Goal: Register for event/course

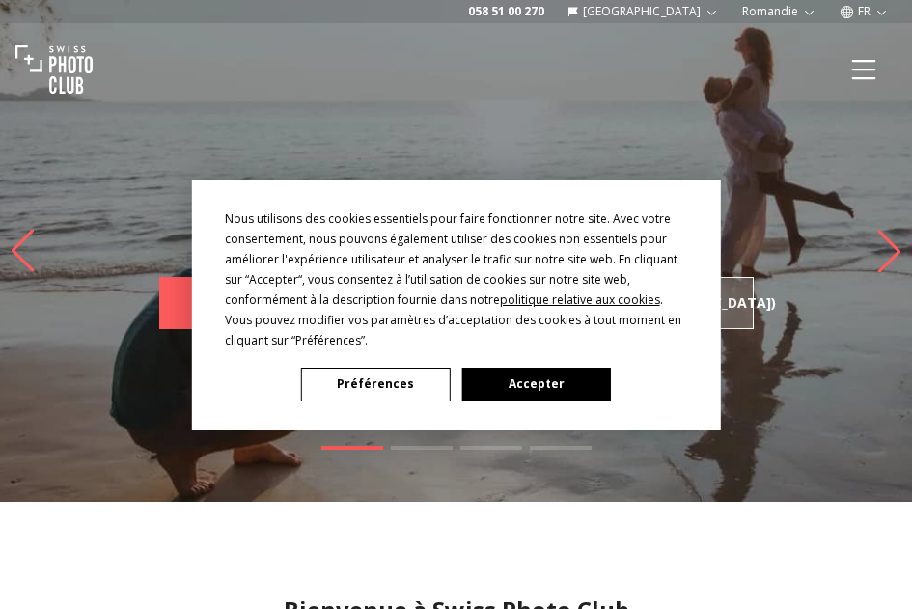
drag, startPoint x: 495, startPoint y: 381, endPoint x: 665, endPoint y: 209, distance: 242.4
click at [496, 381] on button "Accepter" at bounding box center [536, 385] width 149 height 34
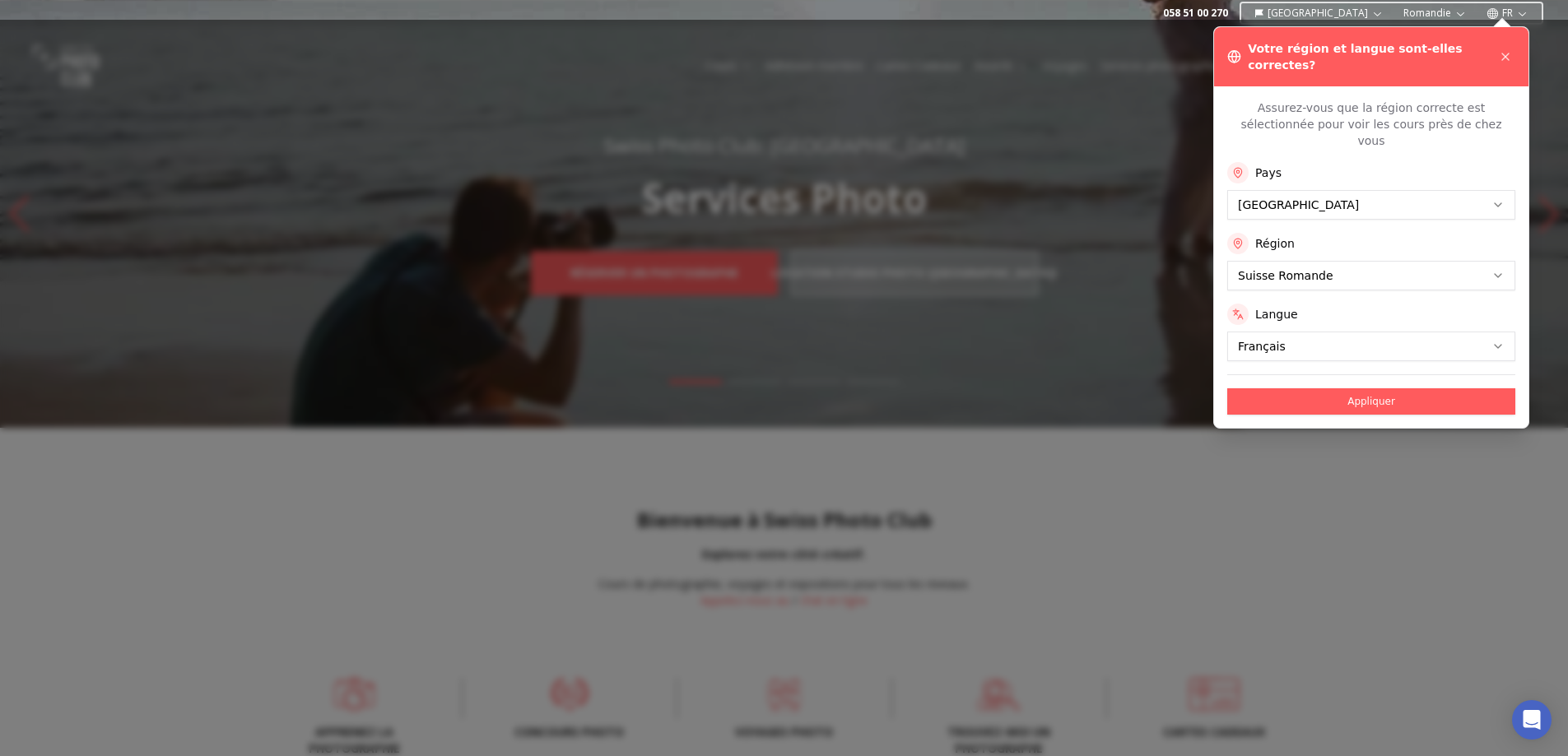
click at [777, 389] on button "Appliquer" at bounding box center [1372, 401] width 288 height 26
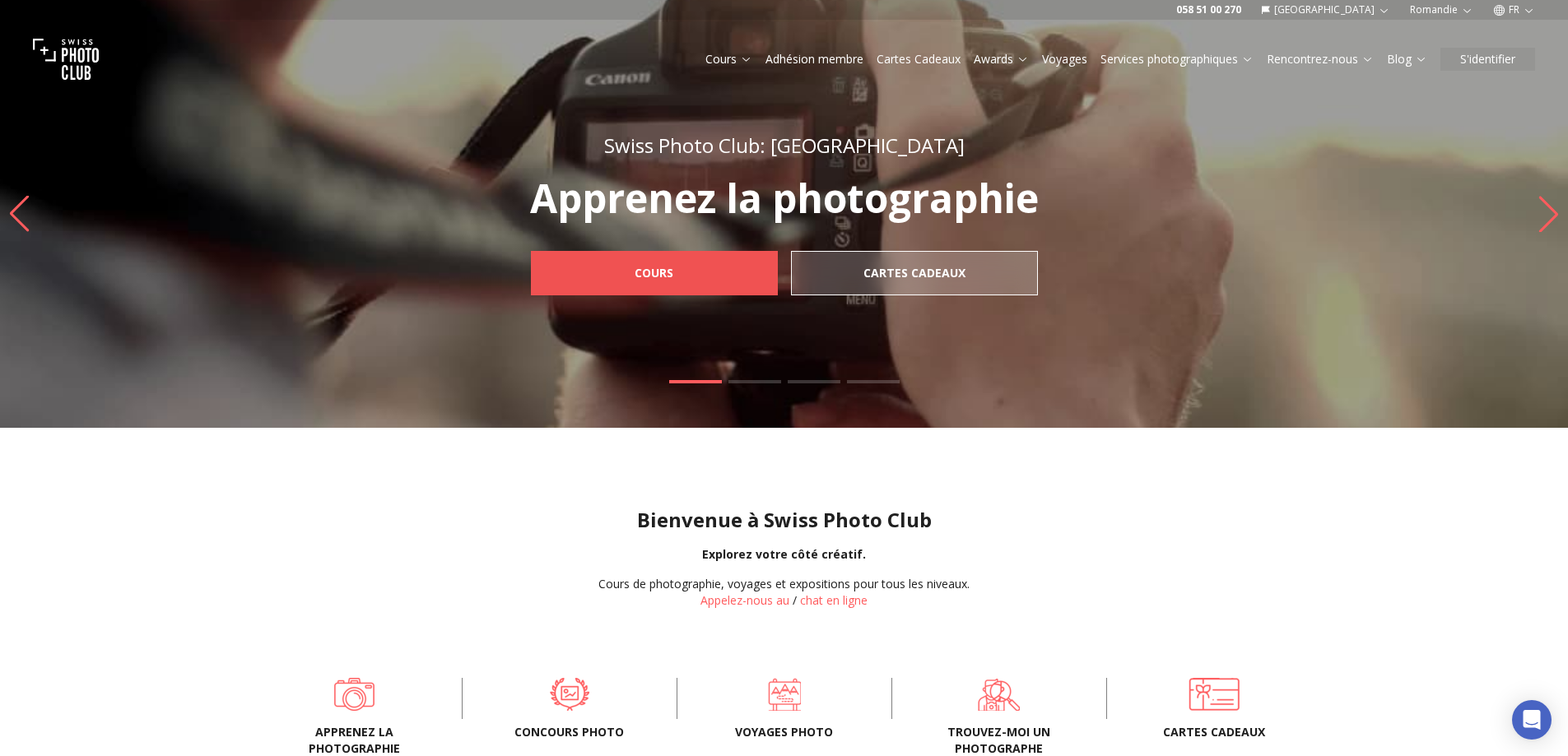
click at [681, 279] on span "Cours" at bounding box center [654, 273] width 65 height 30
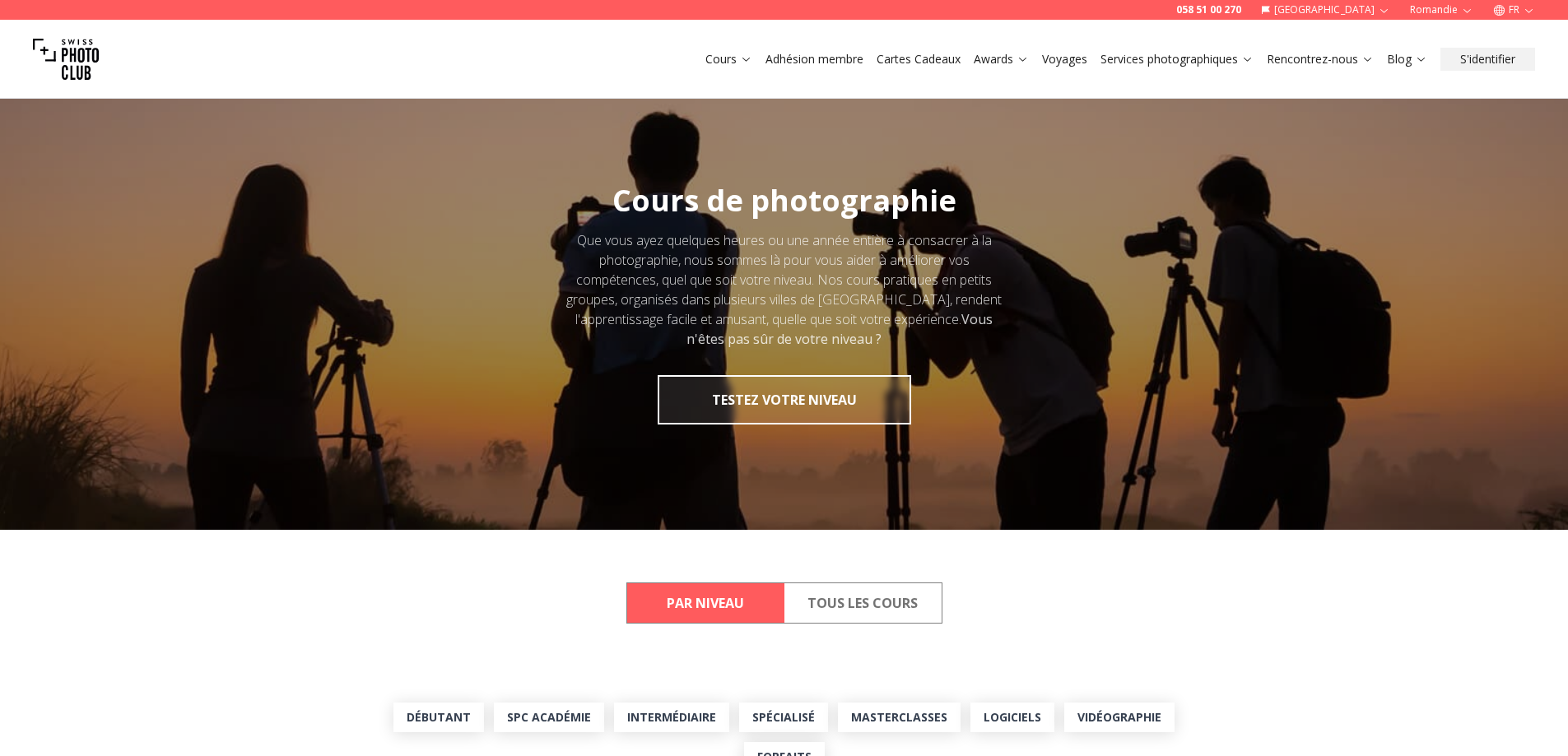
click at [848, 602] on button "Tous les cours" at bounding box center [863, 603] width 157 height 39
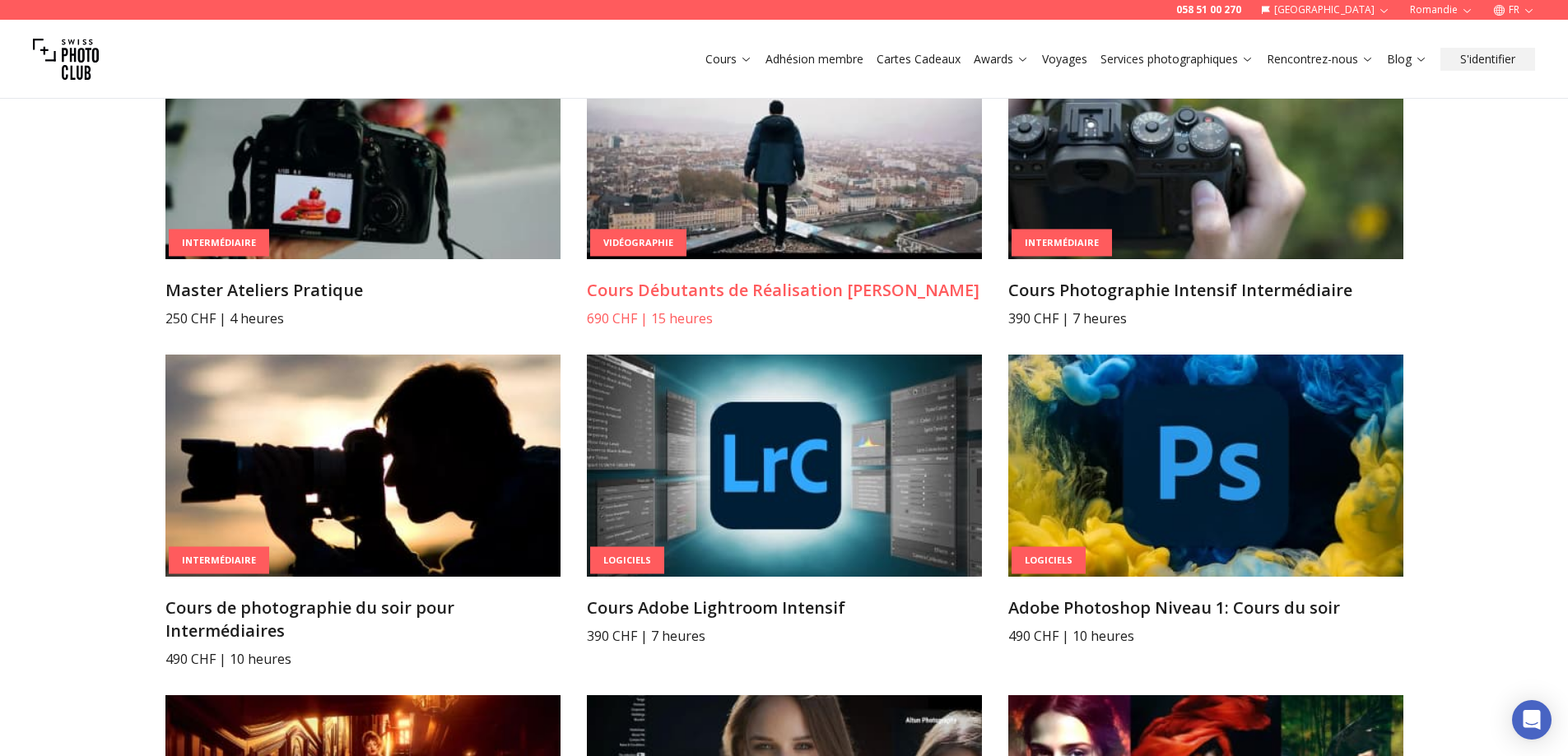
scroll to position [1728, 0]
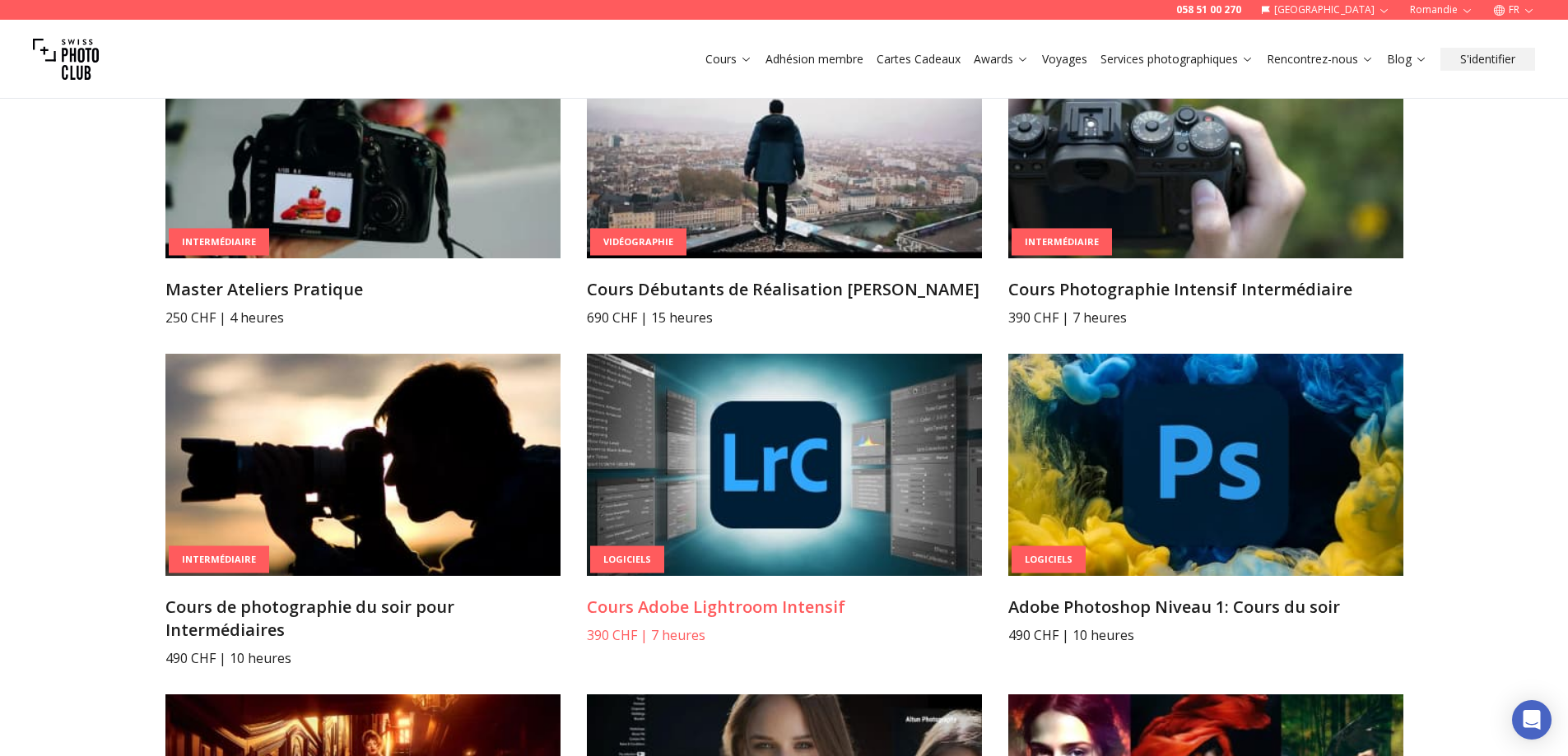
click at [760, 473] on img at bounding box center [784, 465] width 395 height 222
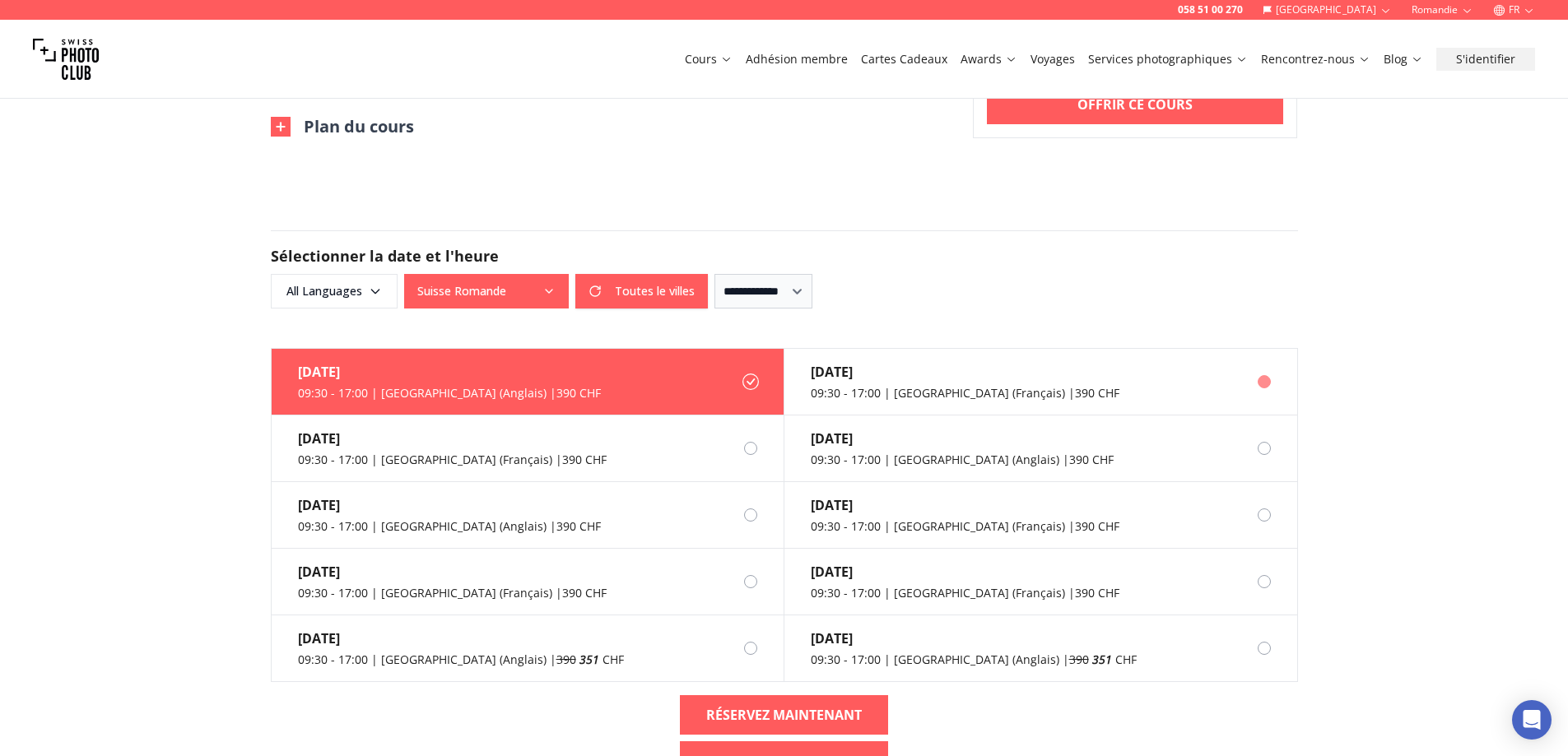
scroll to position [1646, 0]
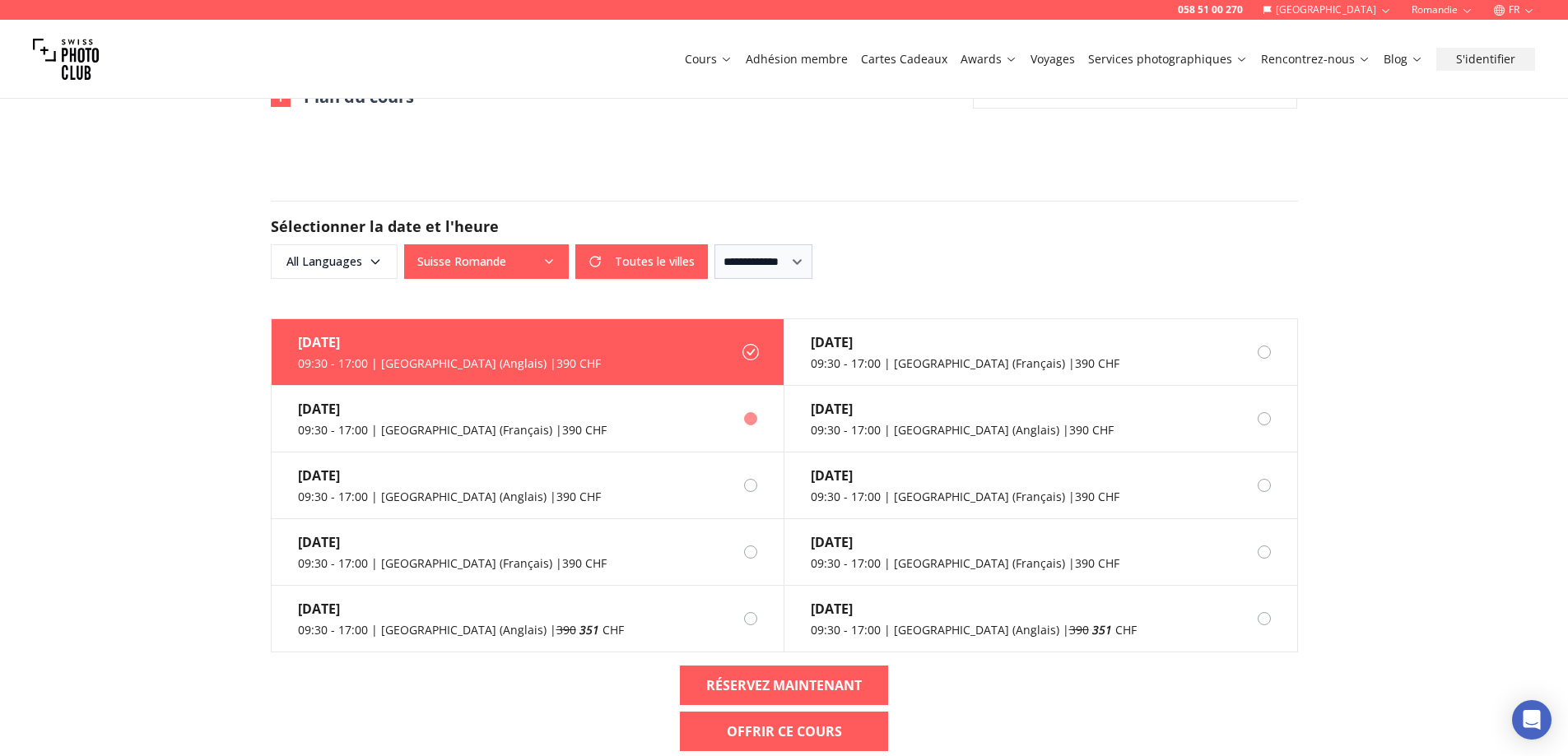
click at [750, 419] on div at bounding box center [750, 418] width 13 height 13
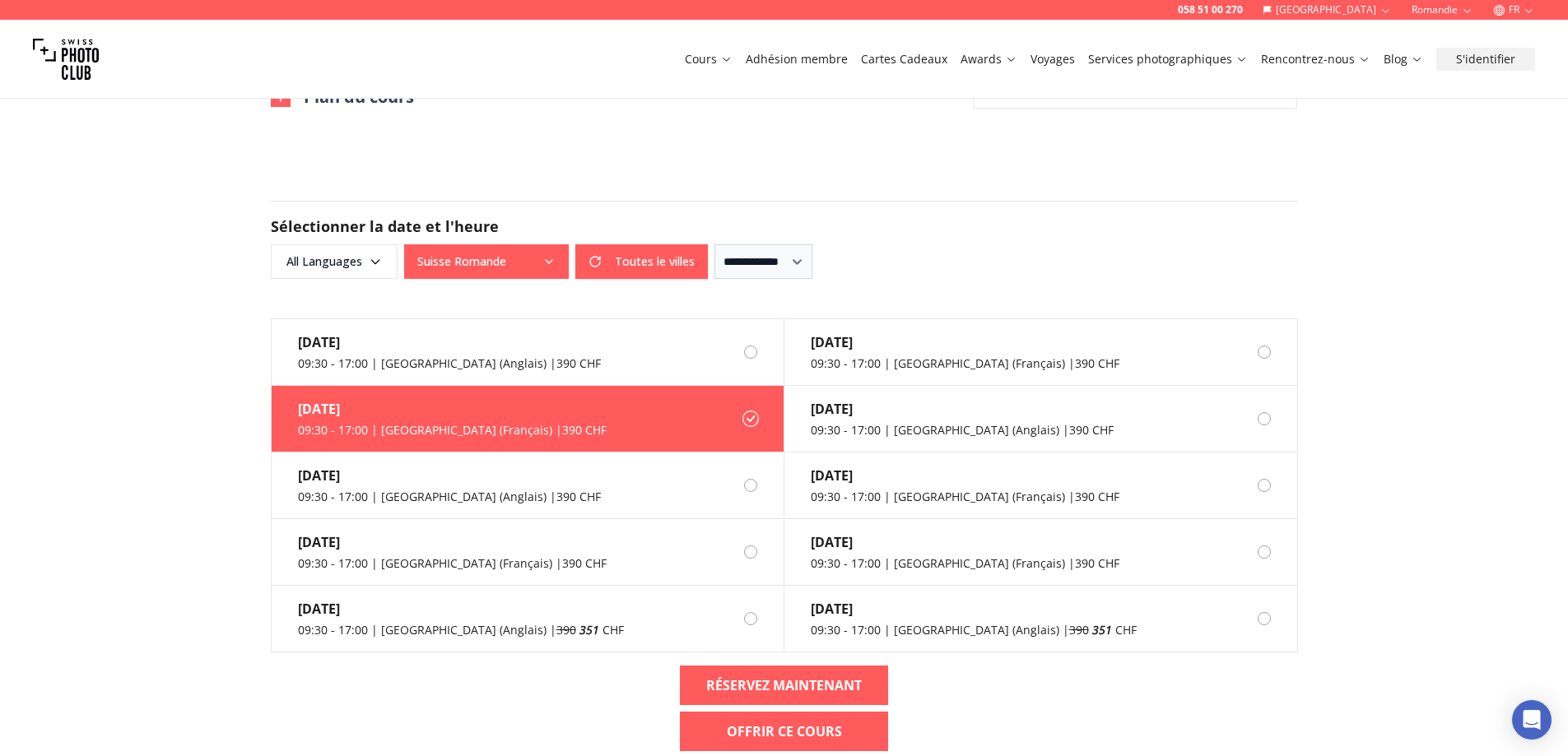
click at [624, 418] on label "[DATE] 09:30 - 17:00 | [GEOGRAPHIC_DATA] (Français) | 390 CHF" at bounding box center [529, 419] width 513 height 66
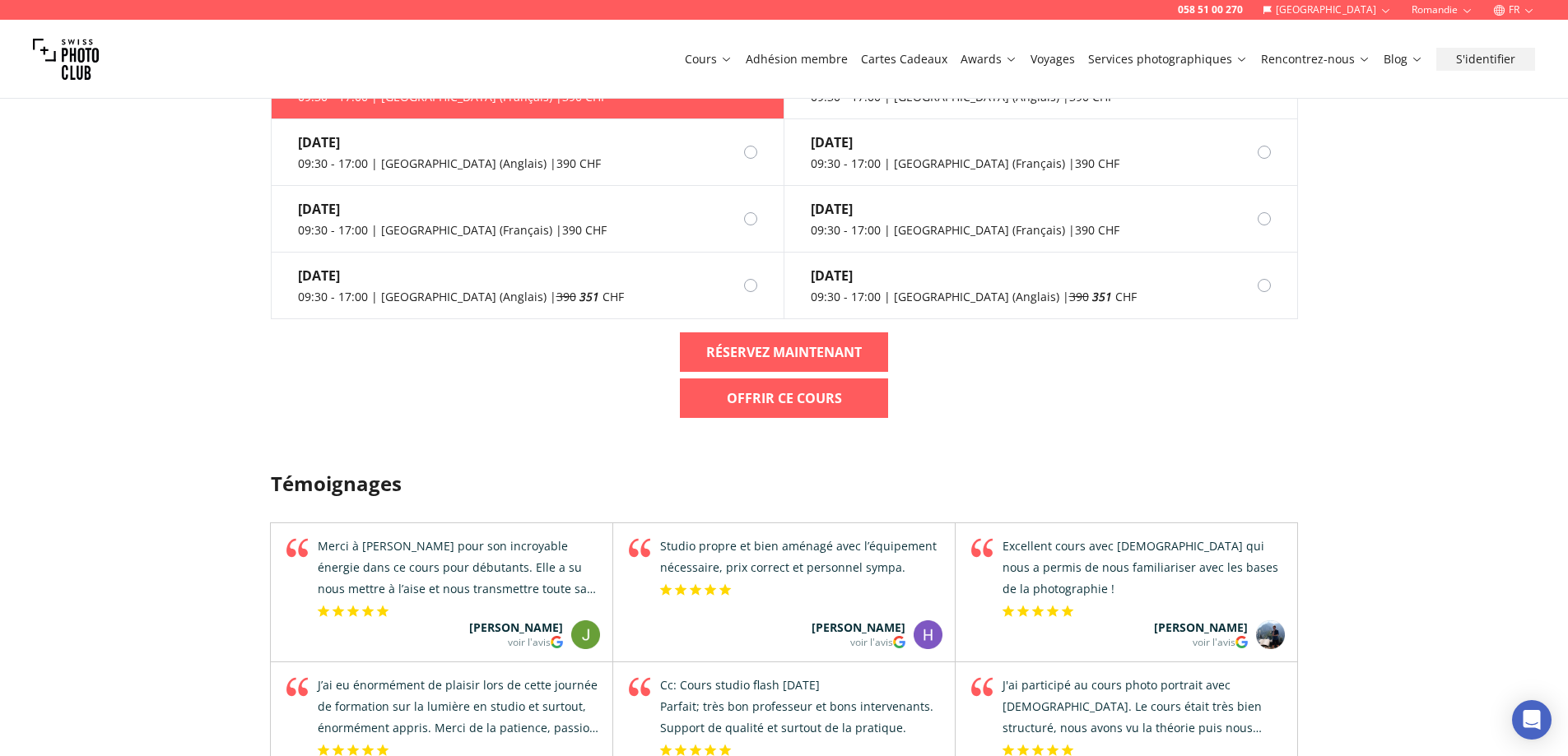
scroll to position [1975, 0]
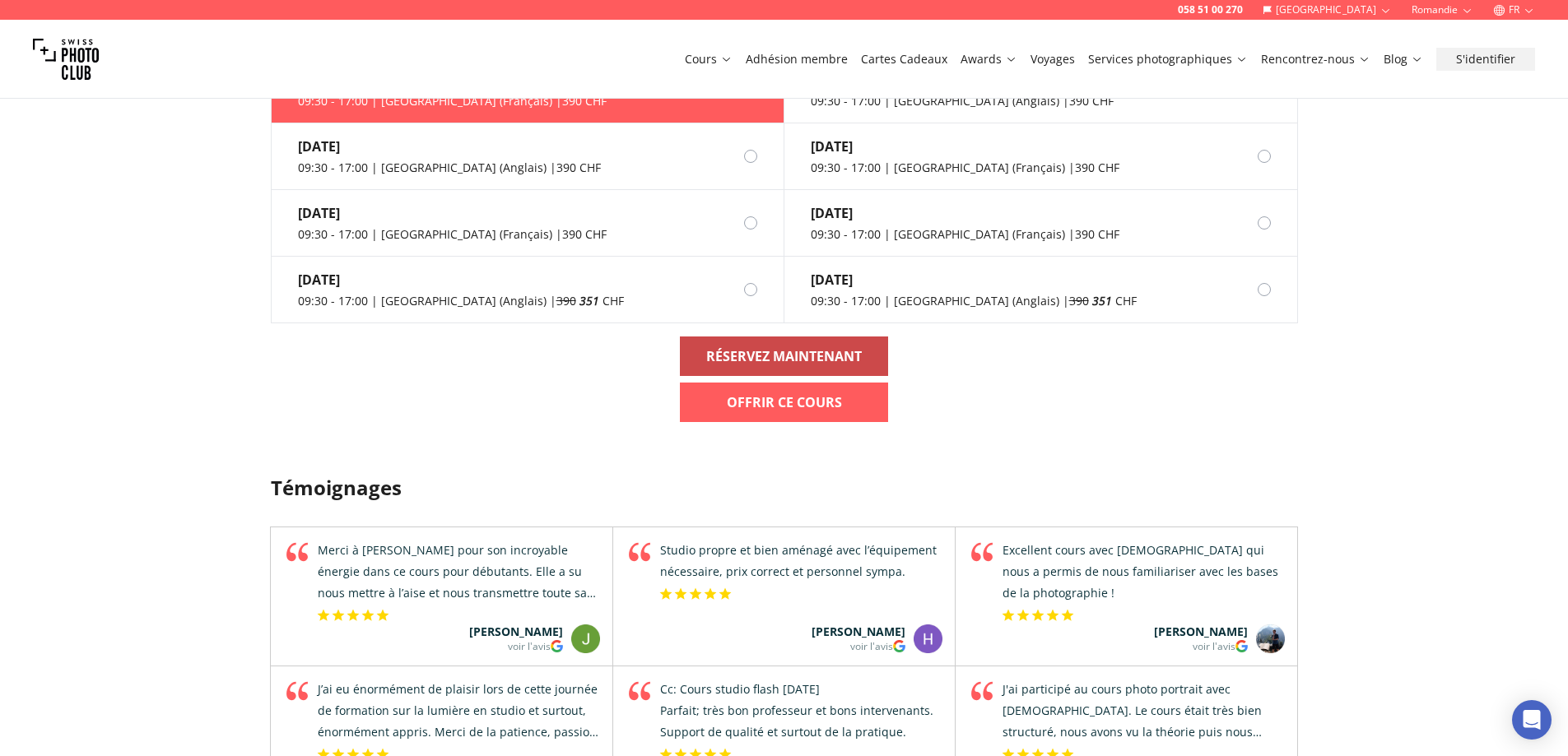
click at [790, 353] on b "RÉSERVEZ MAINTENANT" at bounding box center [784, 355] width 155 height 20
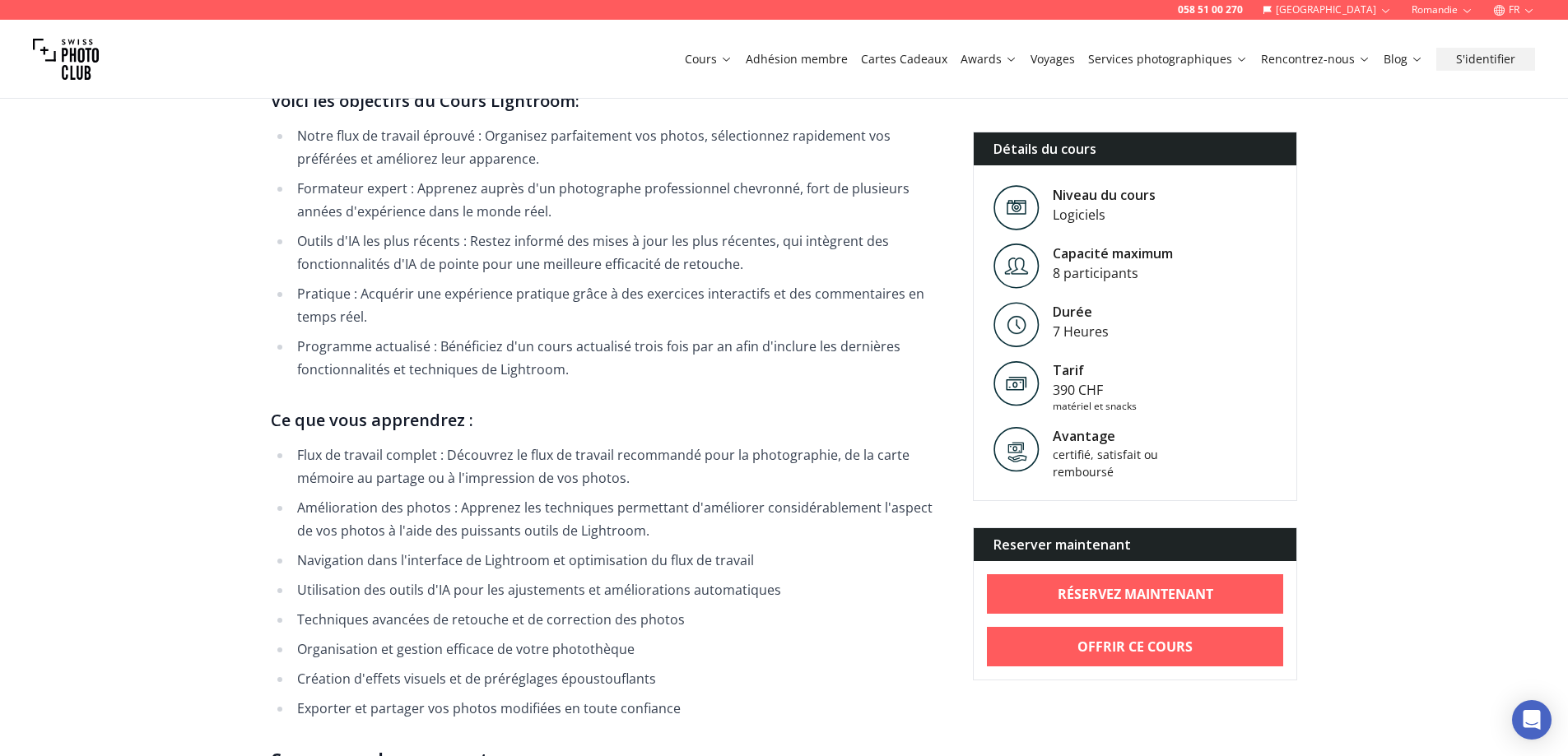
scroll to position [658, 0]
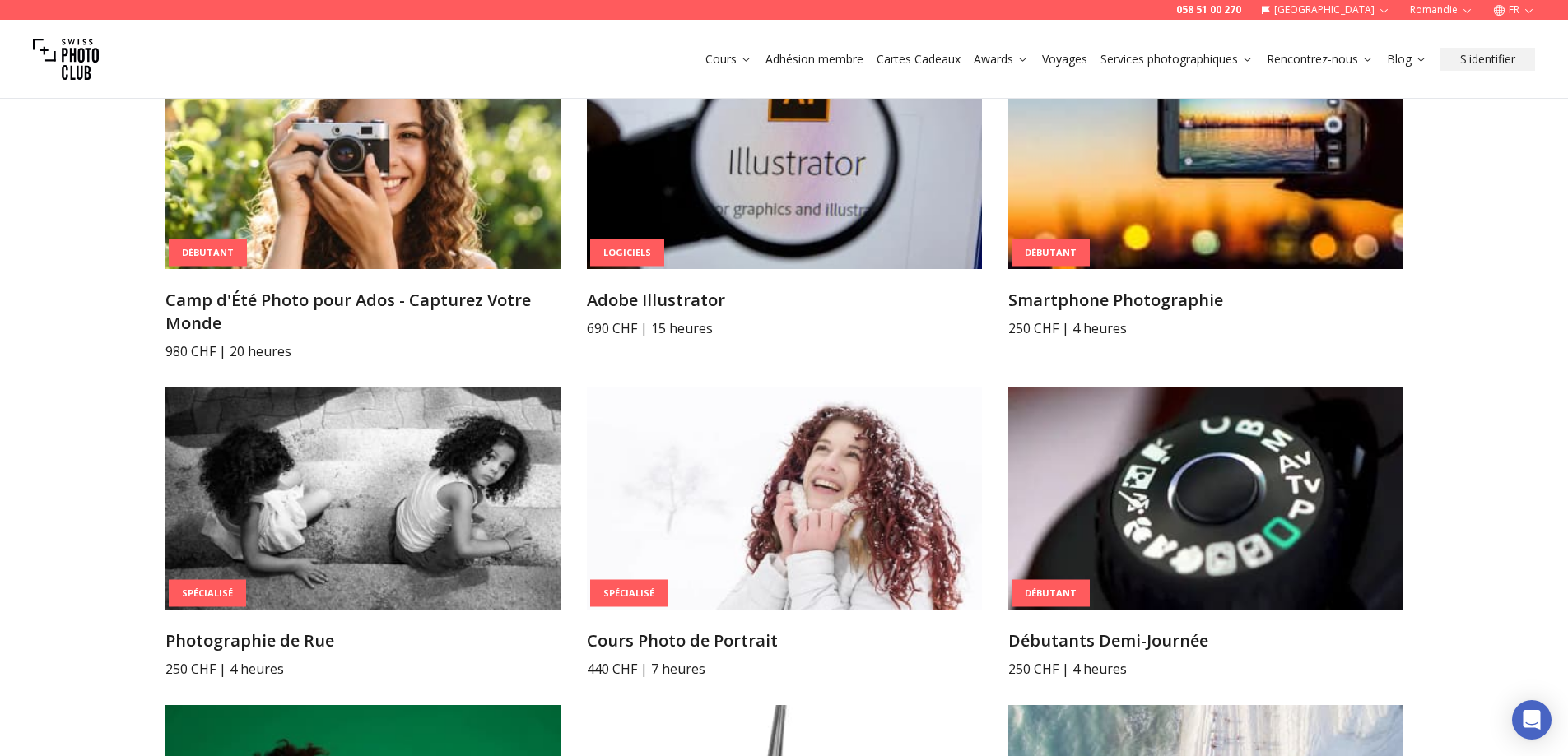
scroll to position [3377, 0]
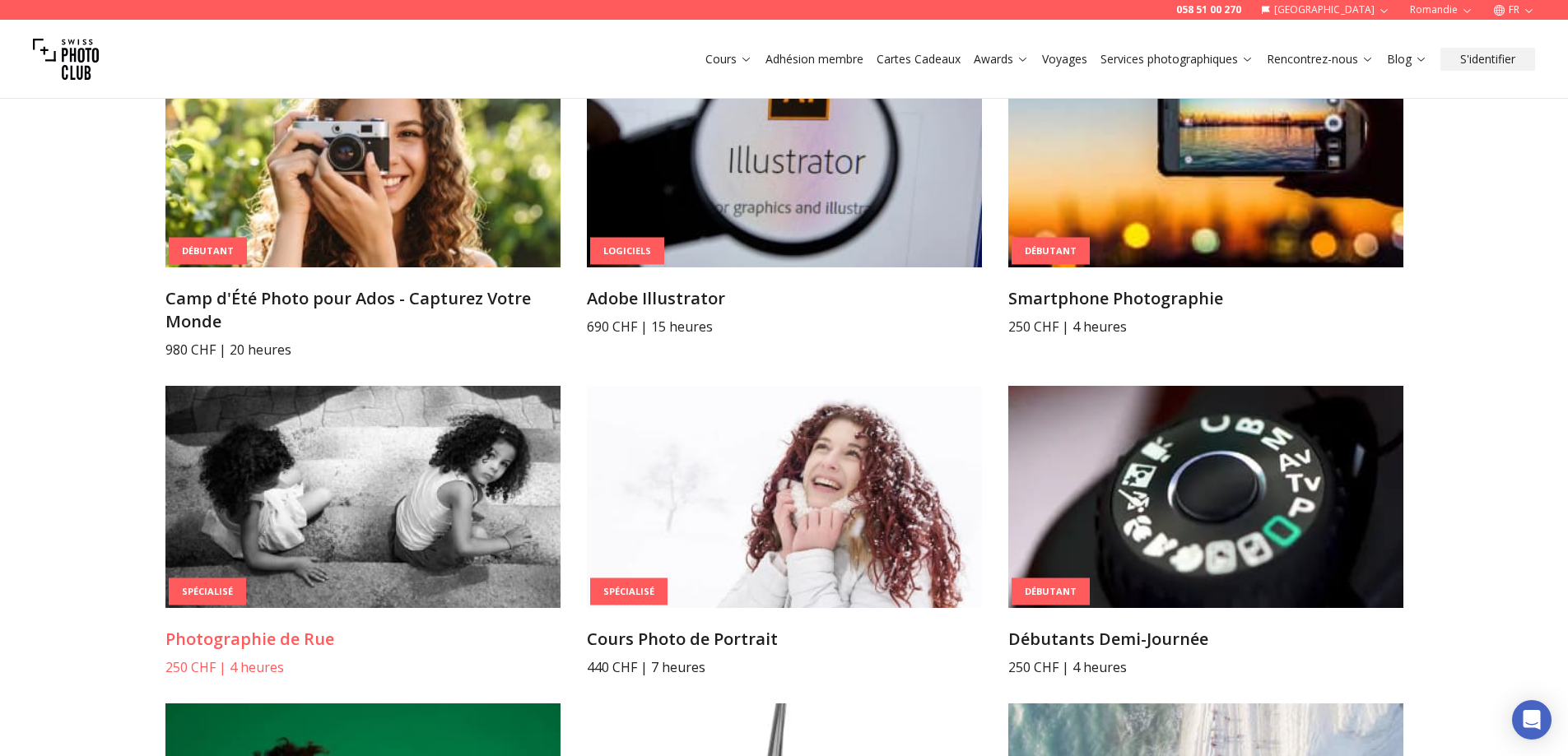
click at [366, 446] on img at bounding box center [362, 497] width 395 height 222
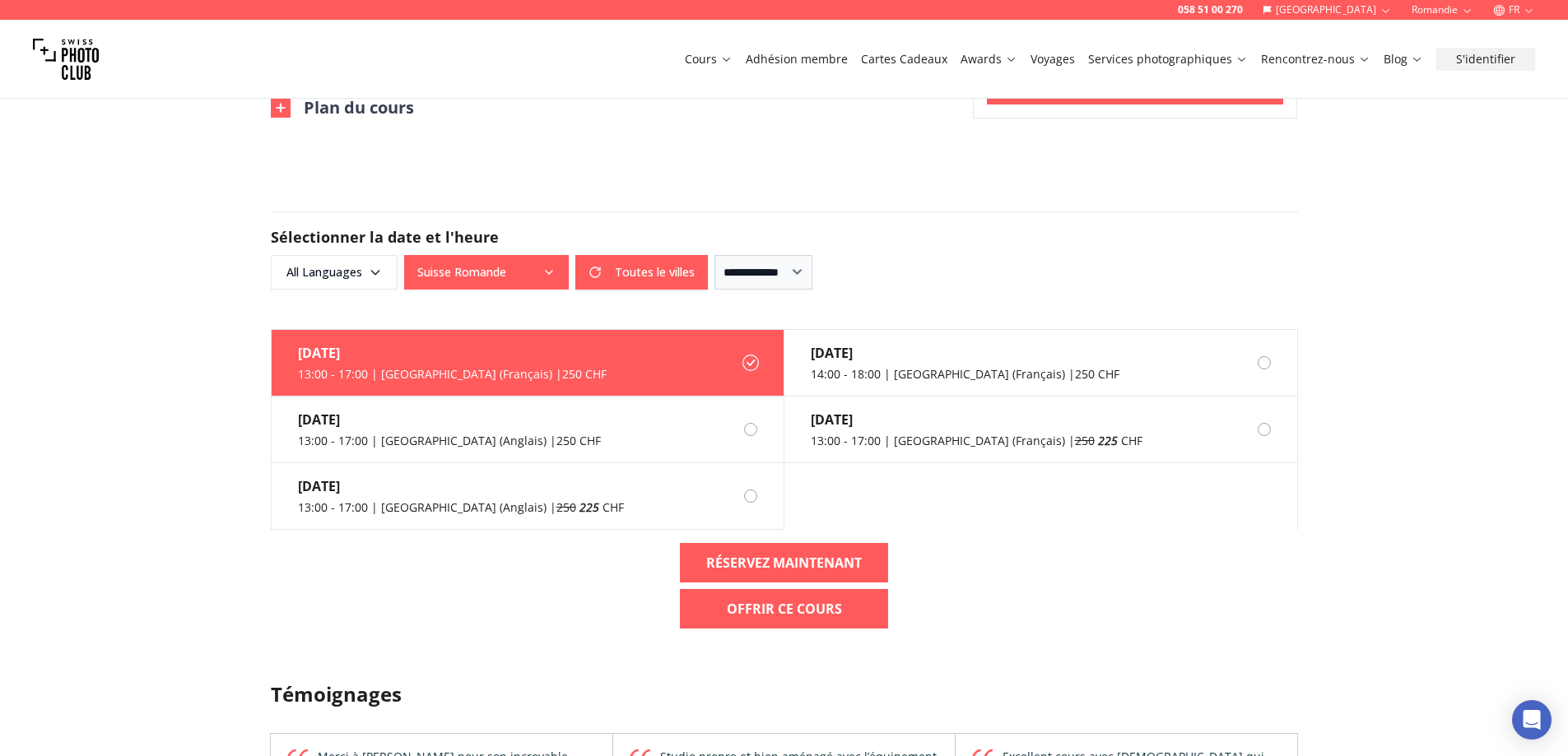
scroll to position [1317, 0]
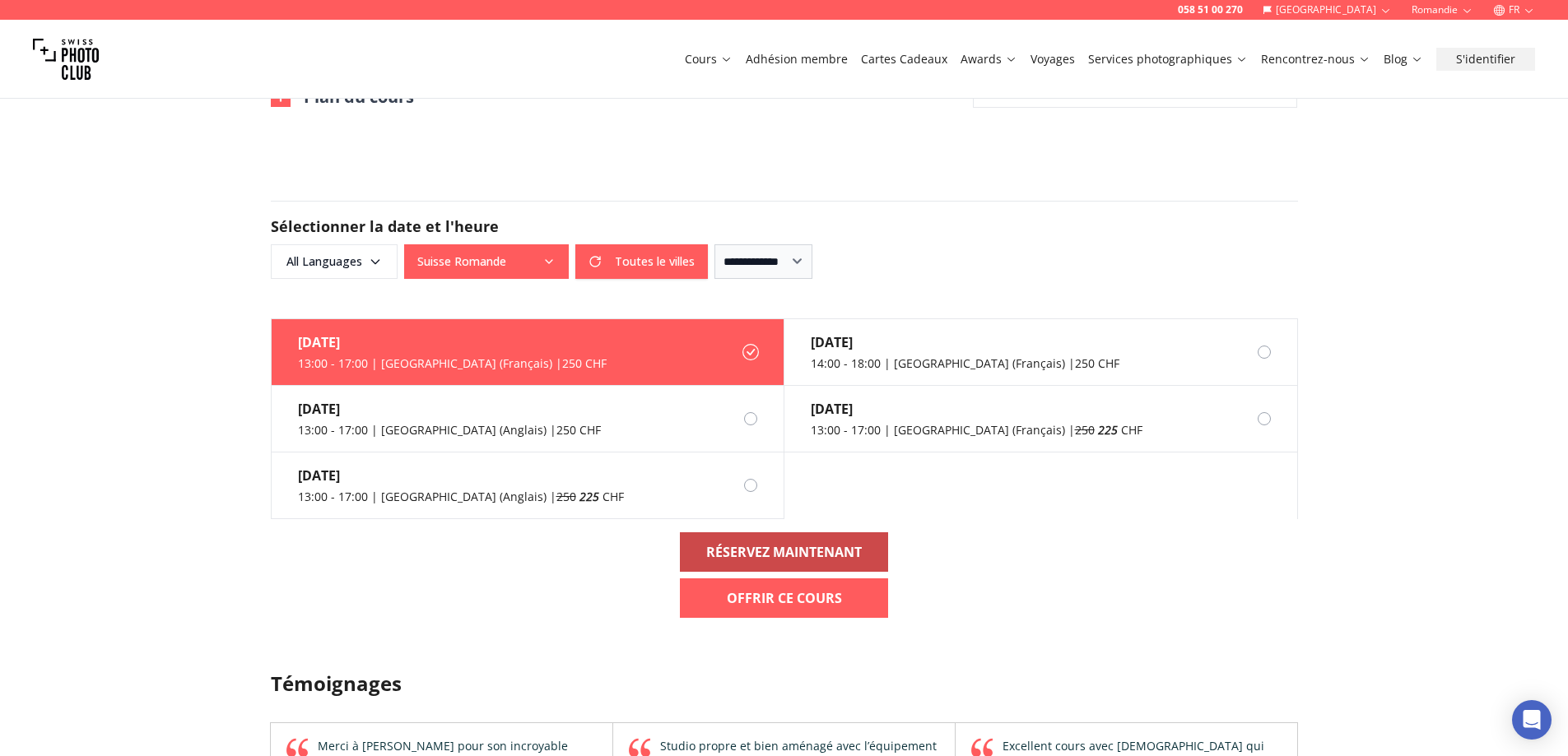
click at [798, 550] on b "RÉSERVEZ MAINTENANT" at bounding box center [784, 551] width 155 height 20
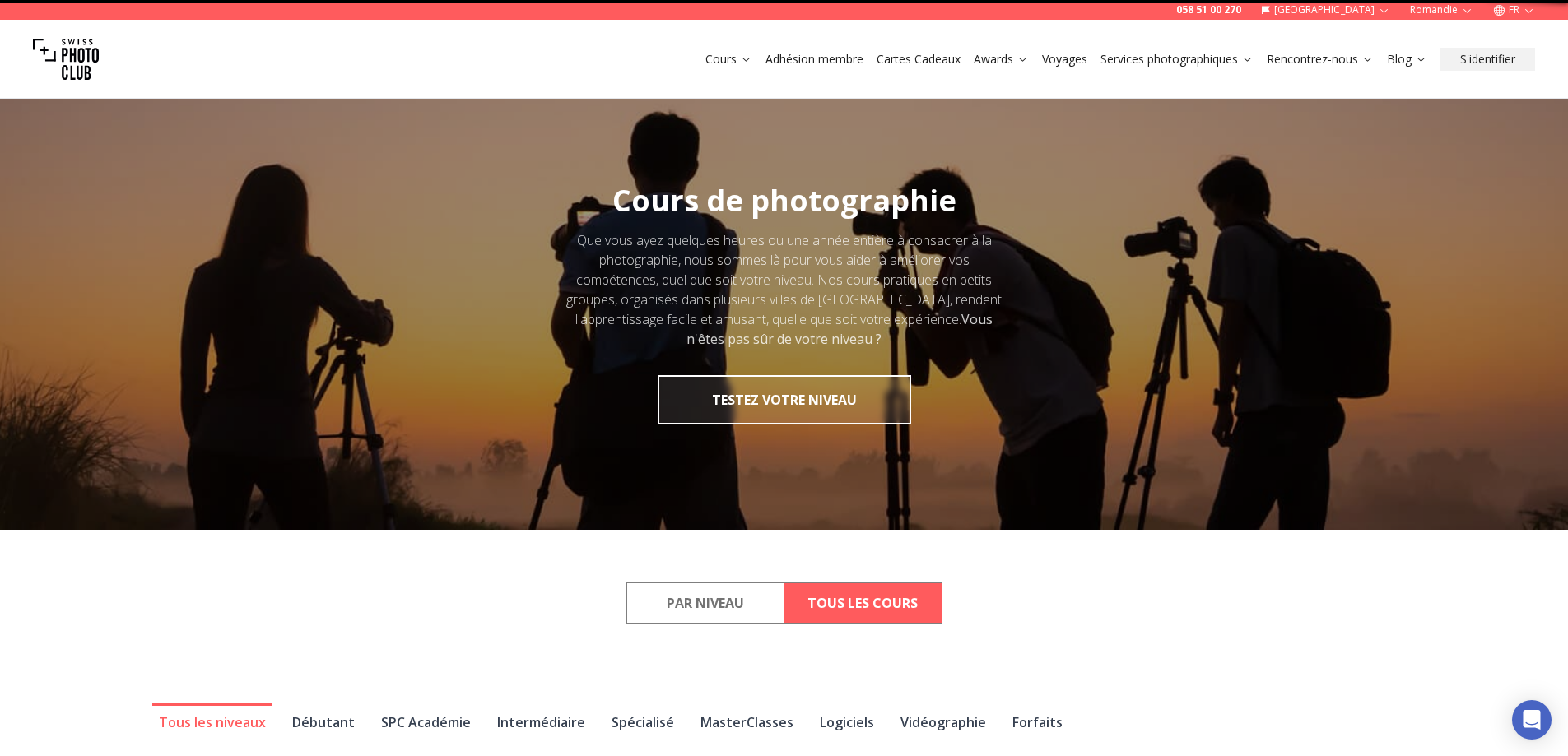
scroll to position [2, 0]
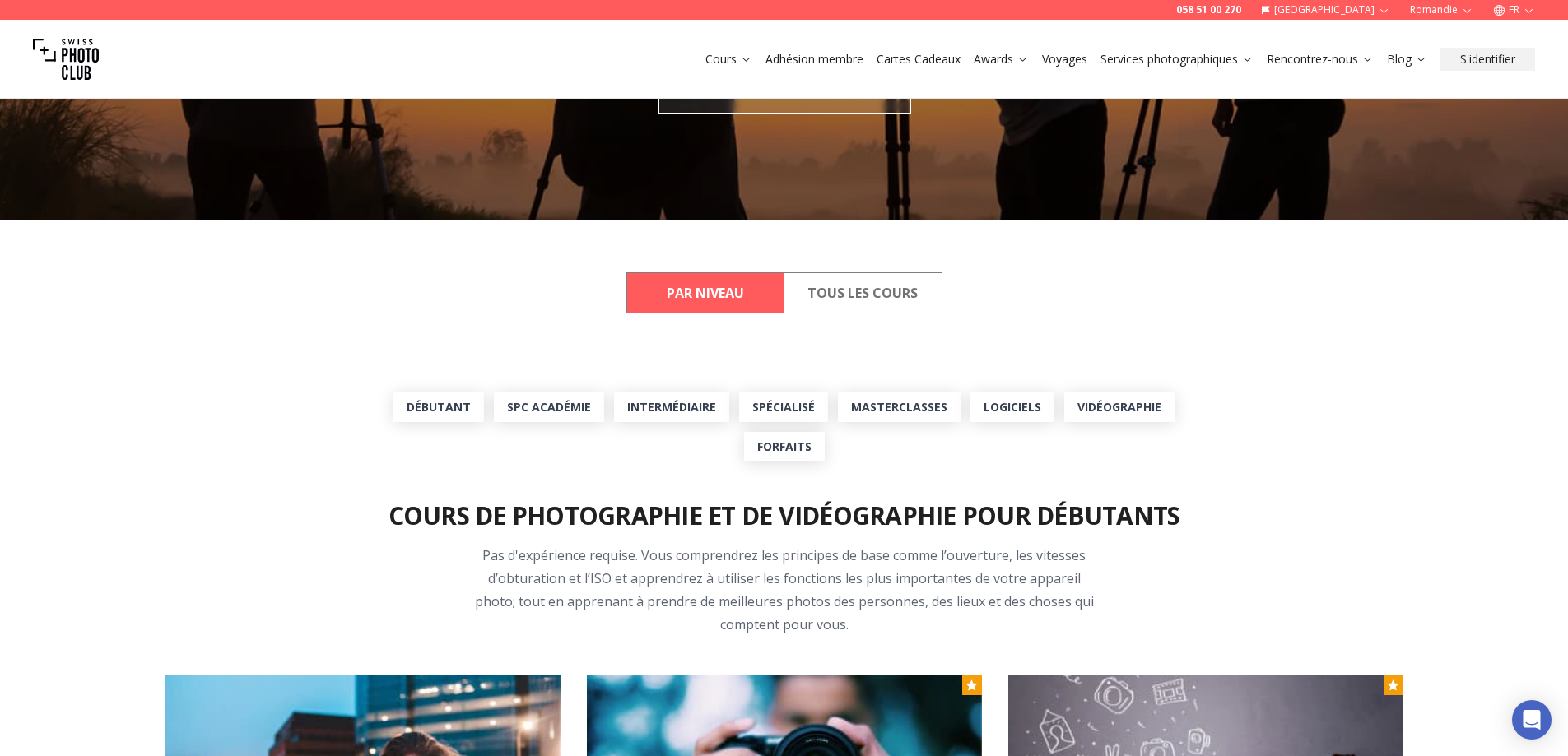
scroll to position [329, 0]
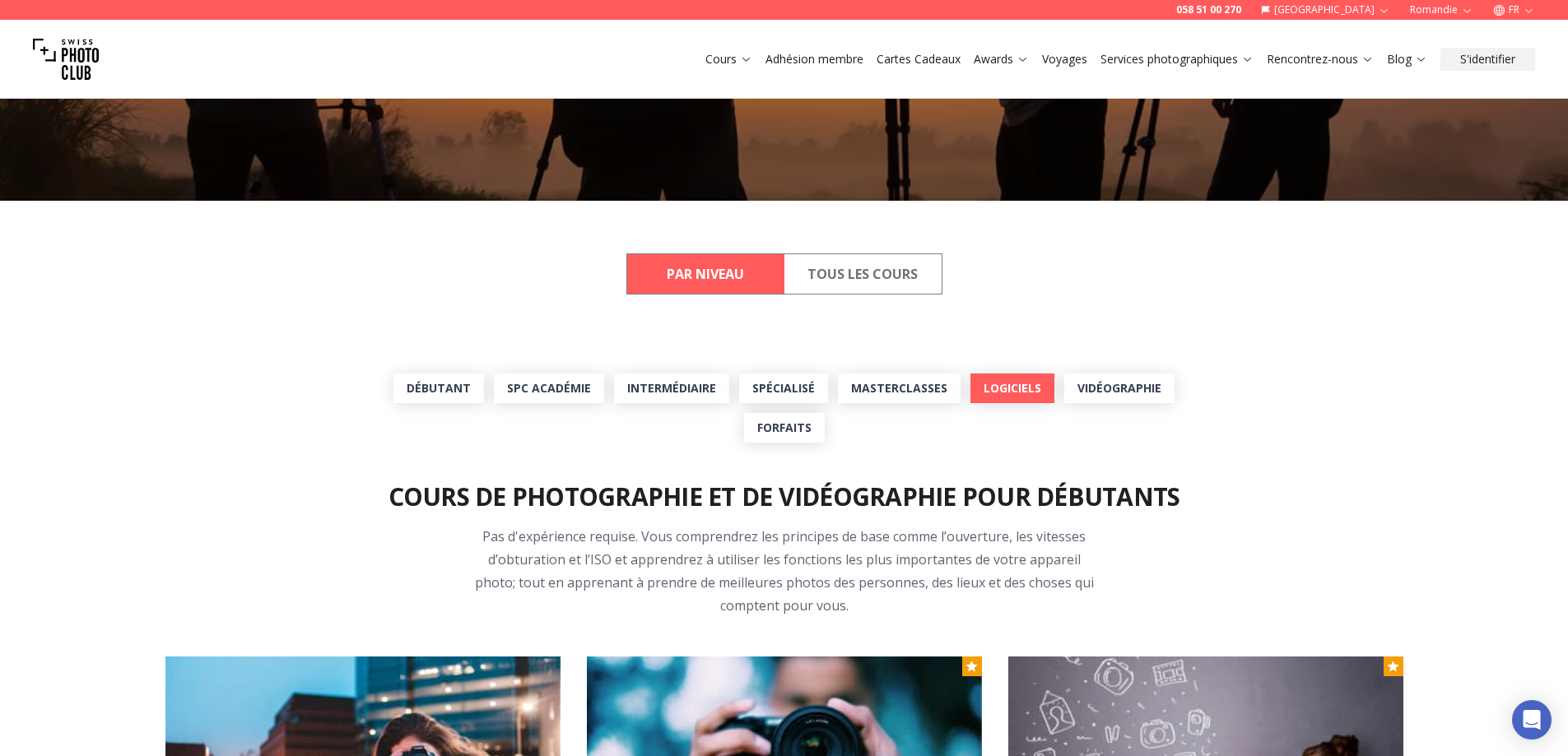
click at [994, 381] on link "Logiciels" at bounding box center [1012, 388] width 84 height 30
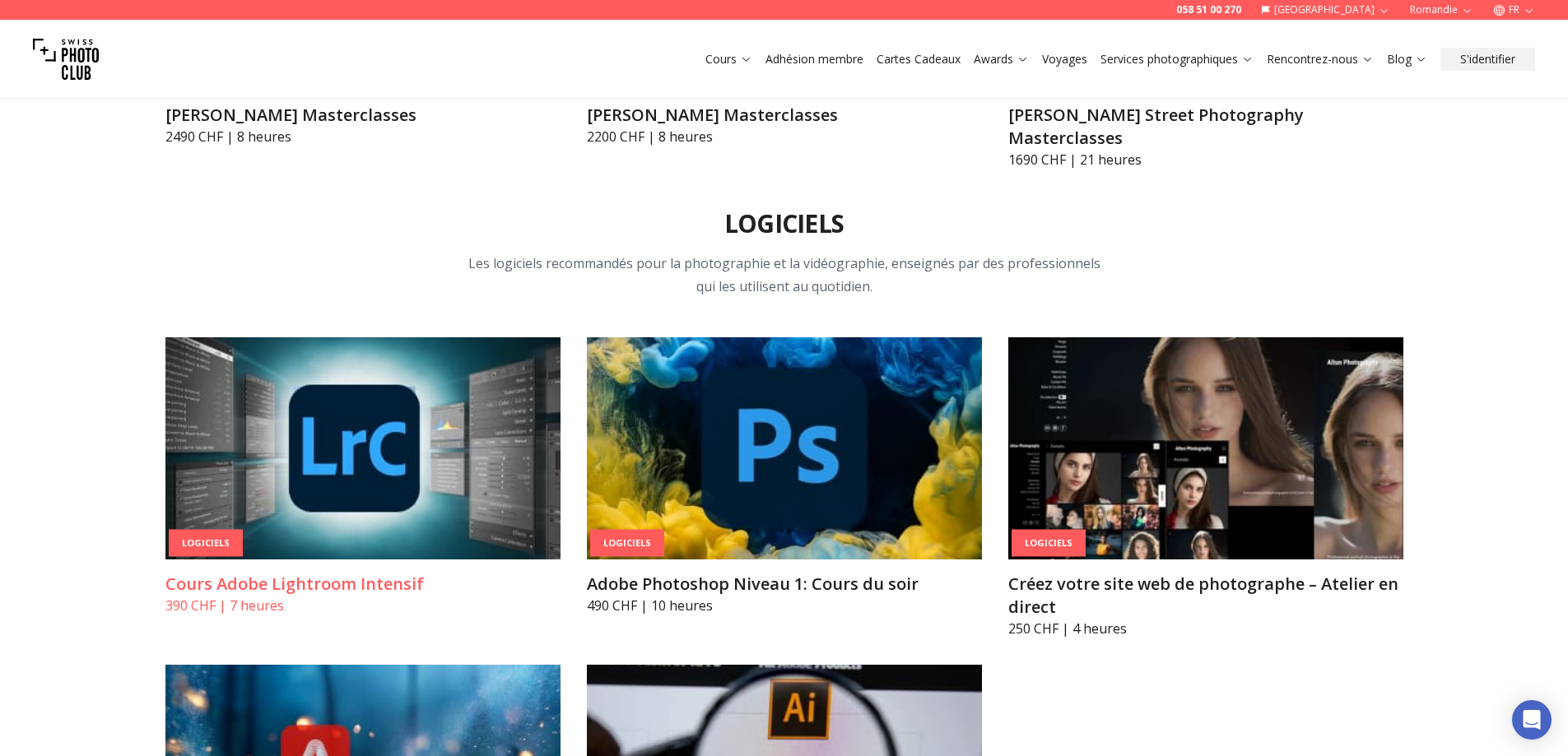
scroll to position [5358, 0]
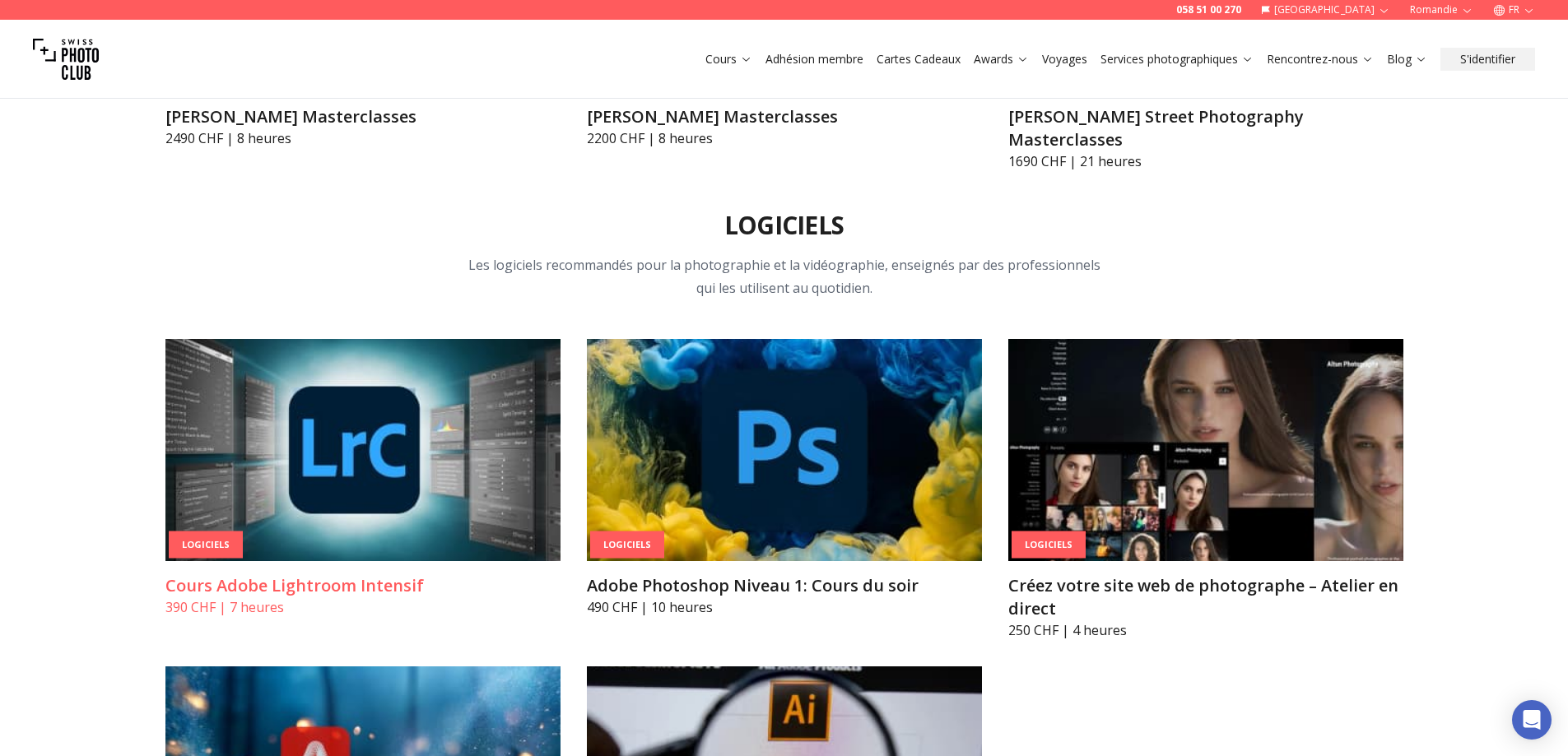
click at [362, 339] on img at bounding box center [362, 450] width 395 height 222
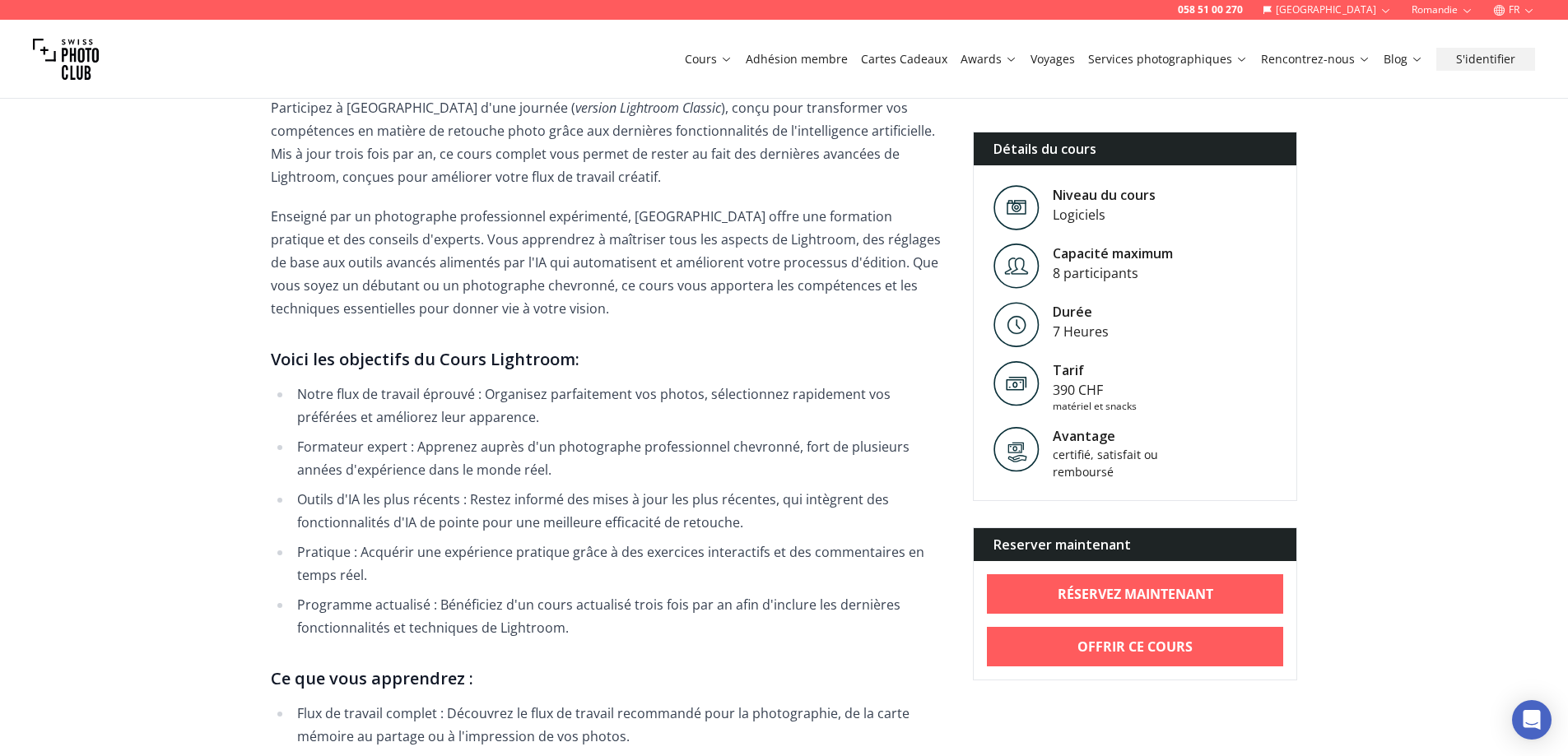
scroll to position [493, 0]
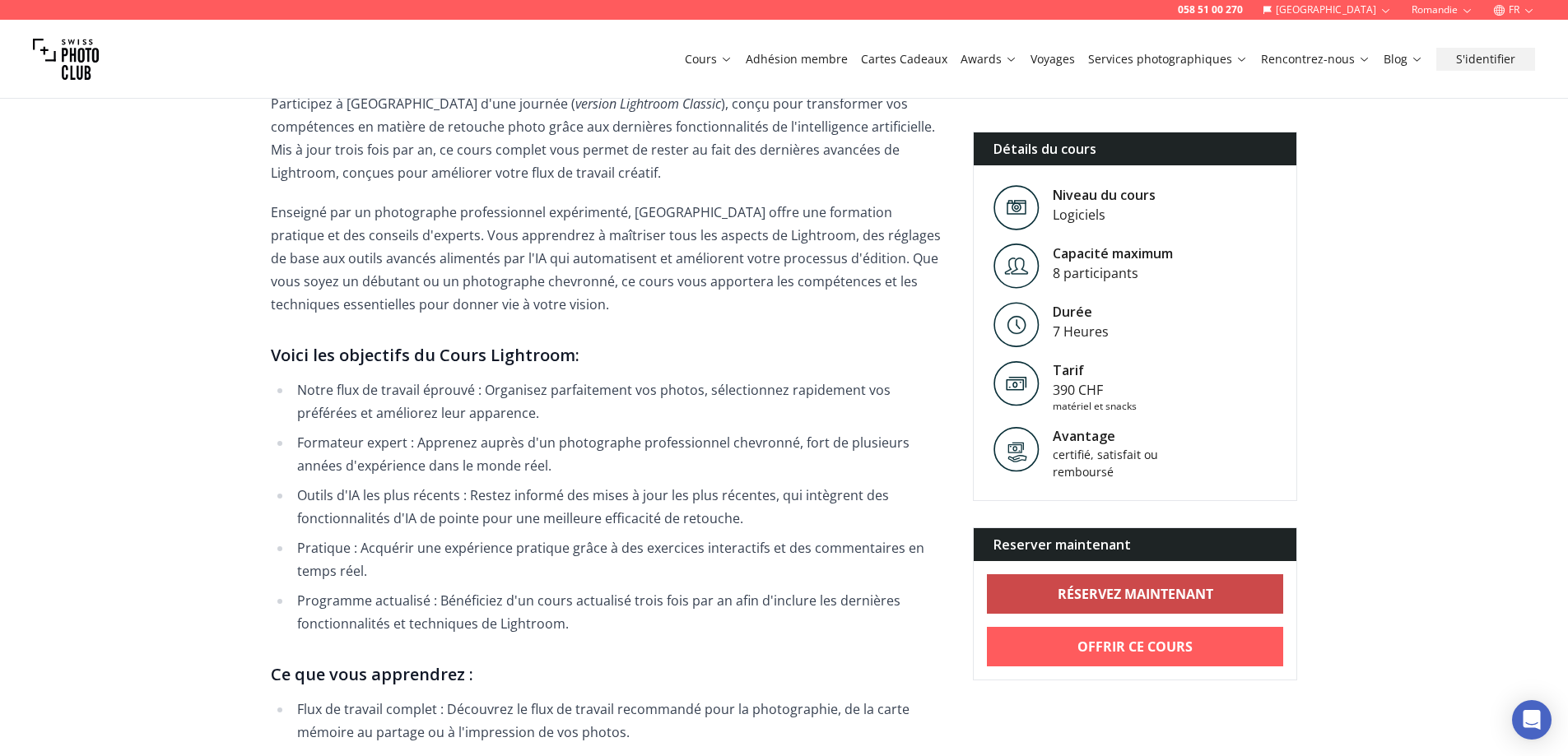
click at [1172, 587] on b "RÉSERVEZ MAINTENANT" at bounding box center [1136, 594] width 155 height 20
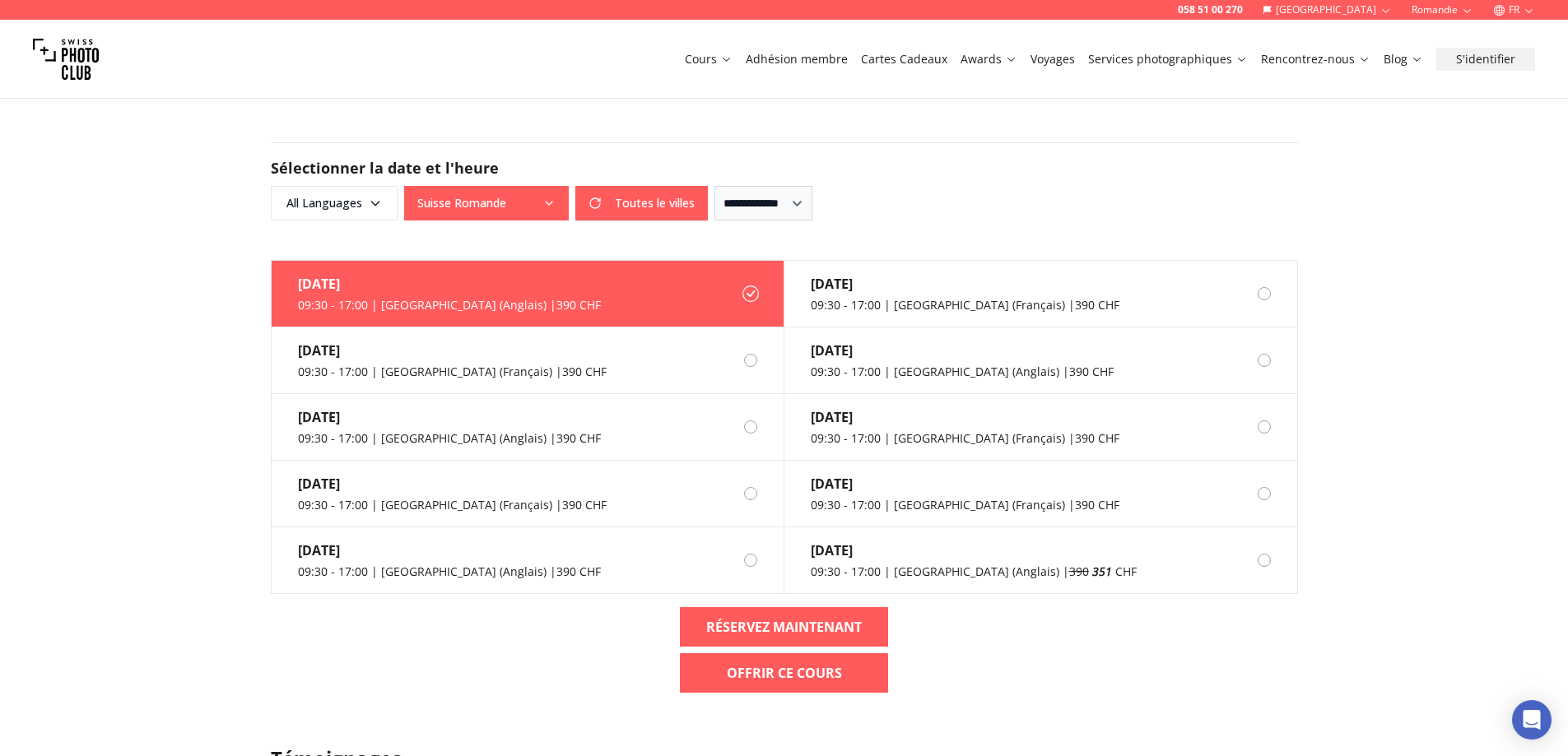
scroll to position [1728, 0]
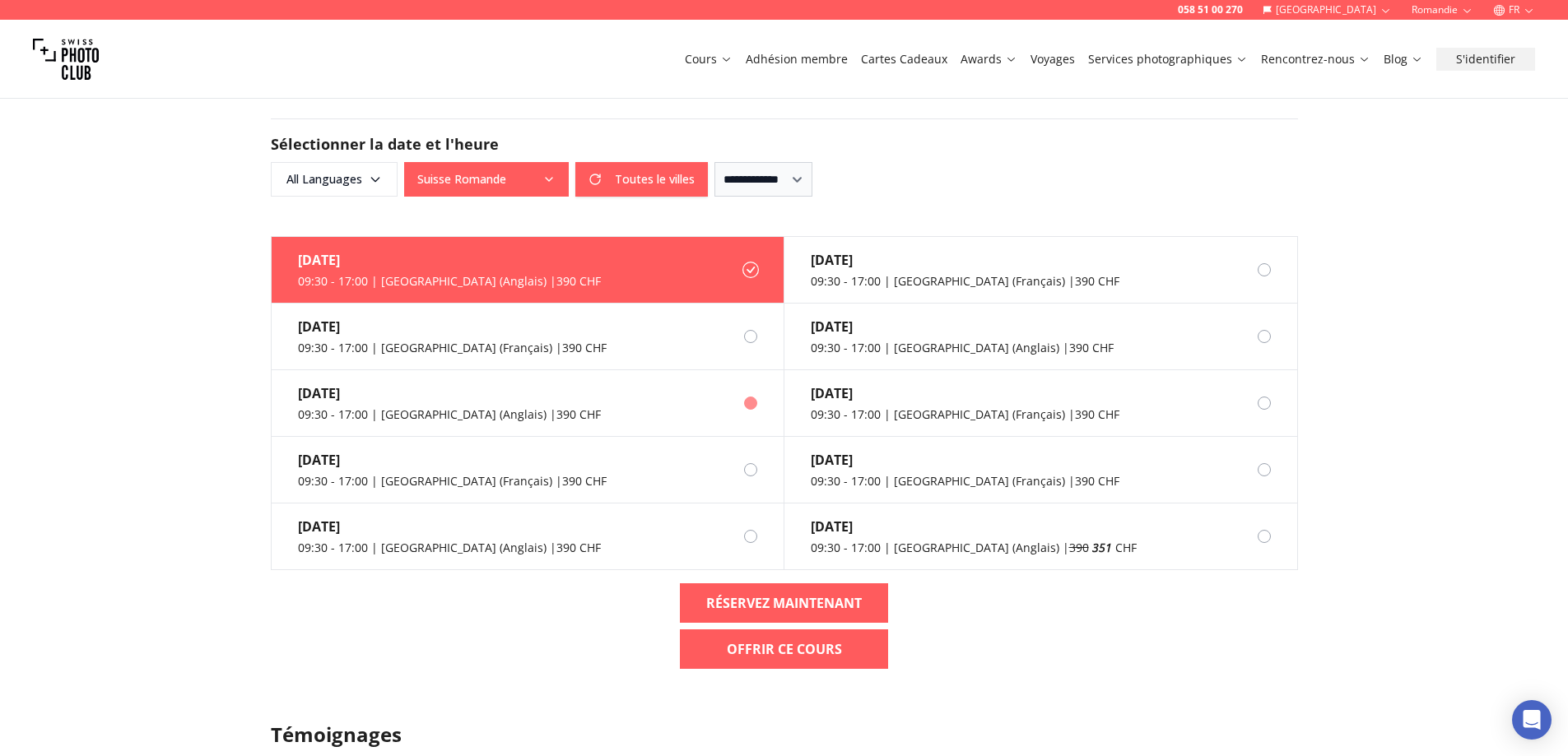
click at [752, 406] on div at bounding box center [750, 402] width 13 height 13
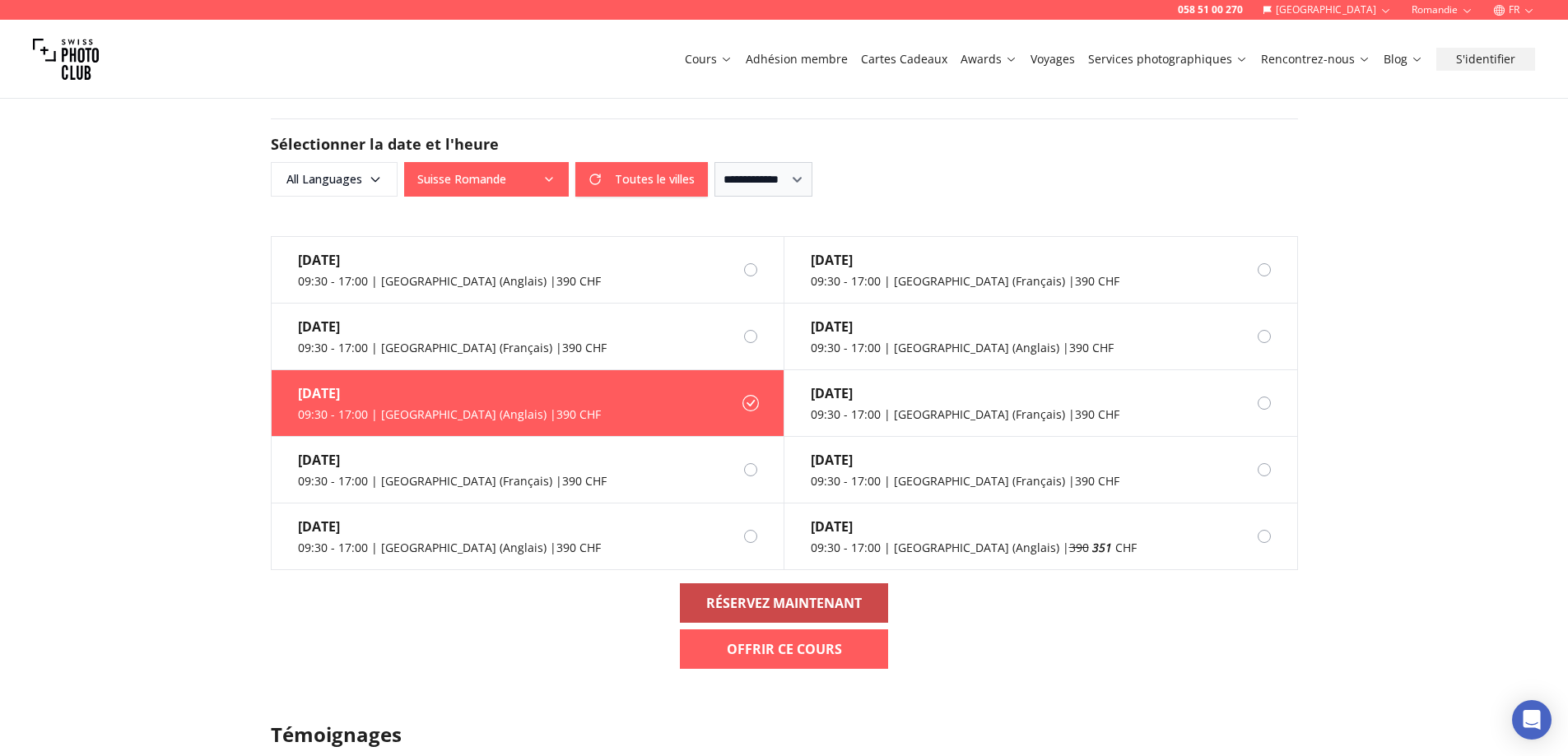
click at [797, 605] on b "RÉSERVEZ MAINTENANT" at bounding box center [784, 603] width 155 height 20
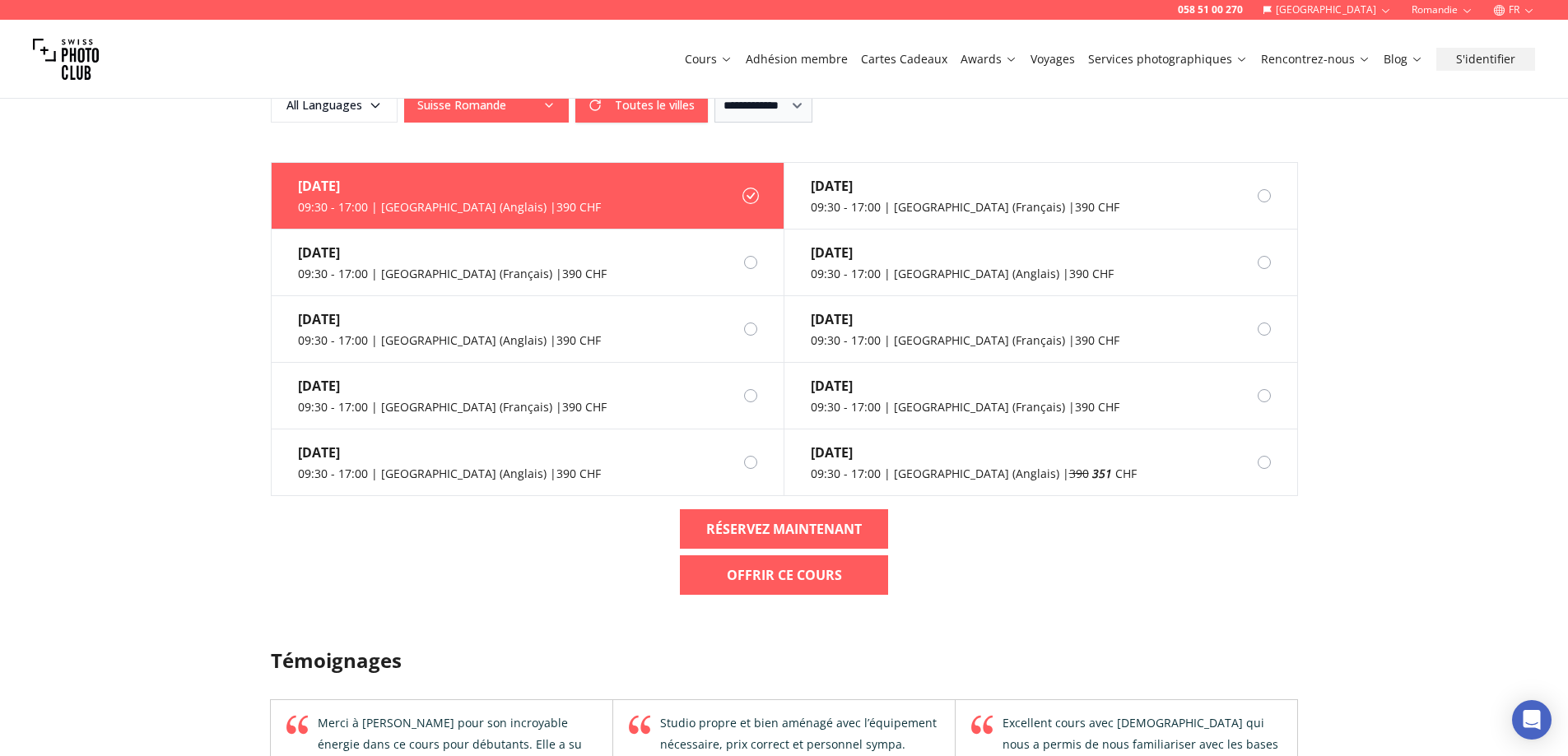
scroll to position [1810, 0]
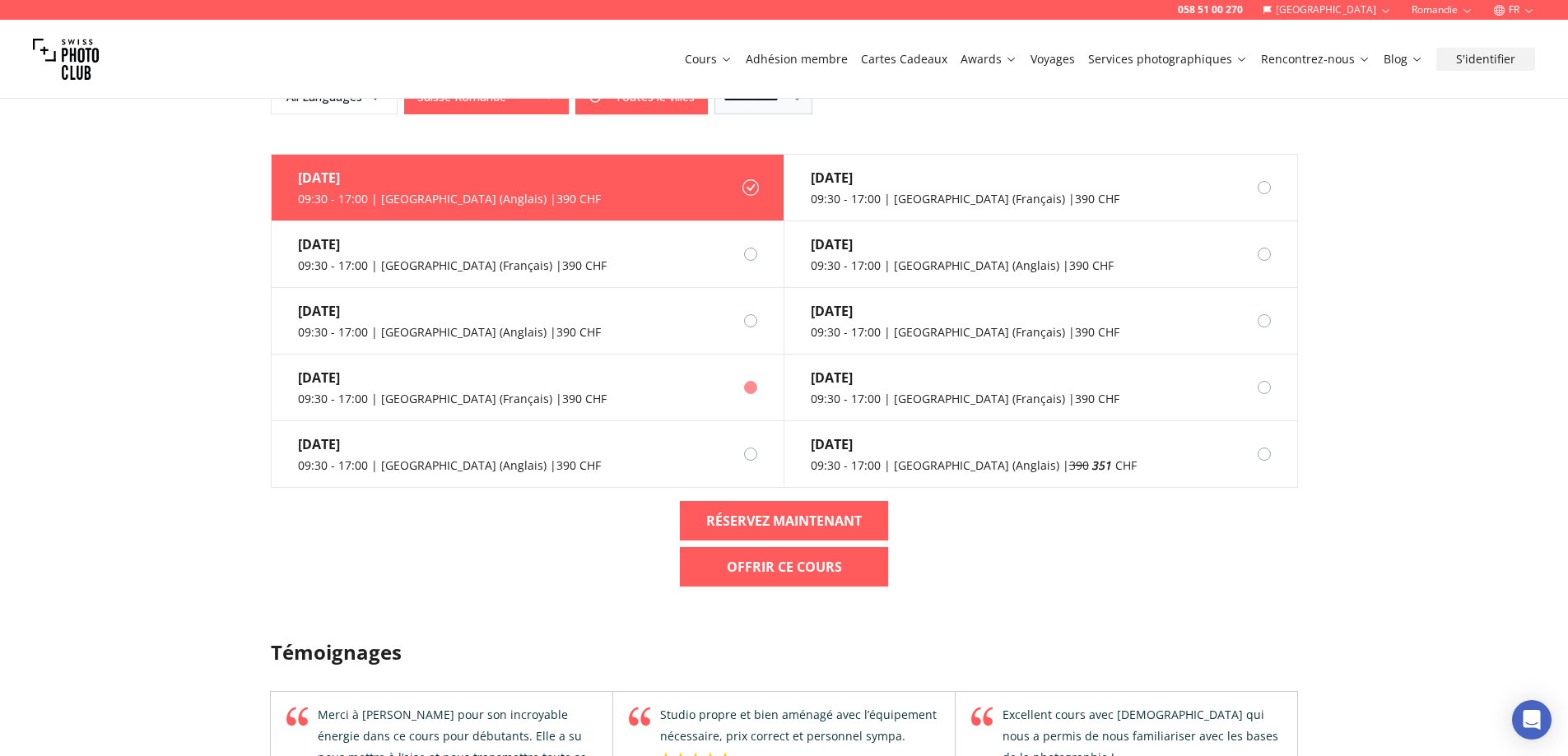
click at [749, 387] on div at bounding box center [750, 387] width 13 height 13
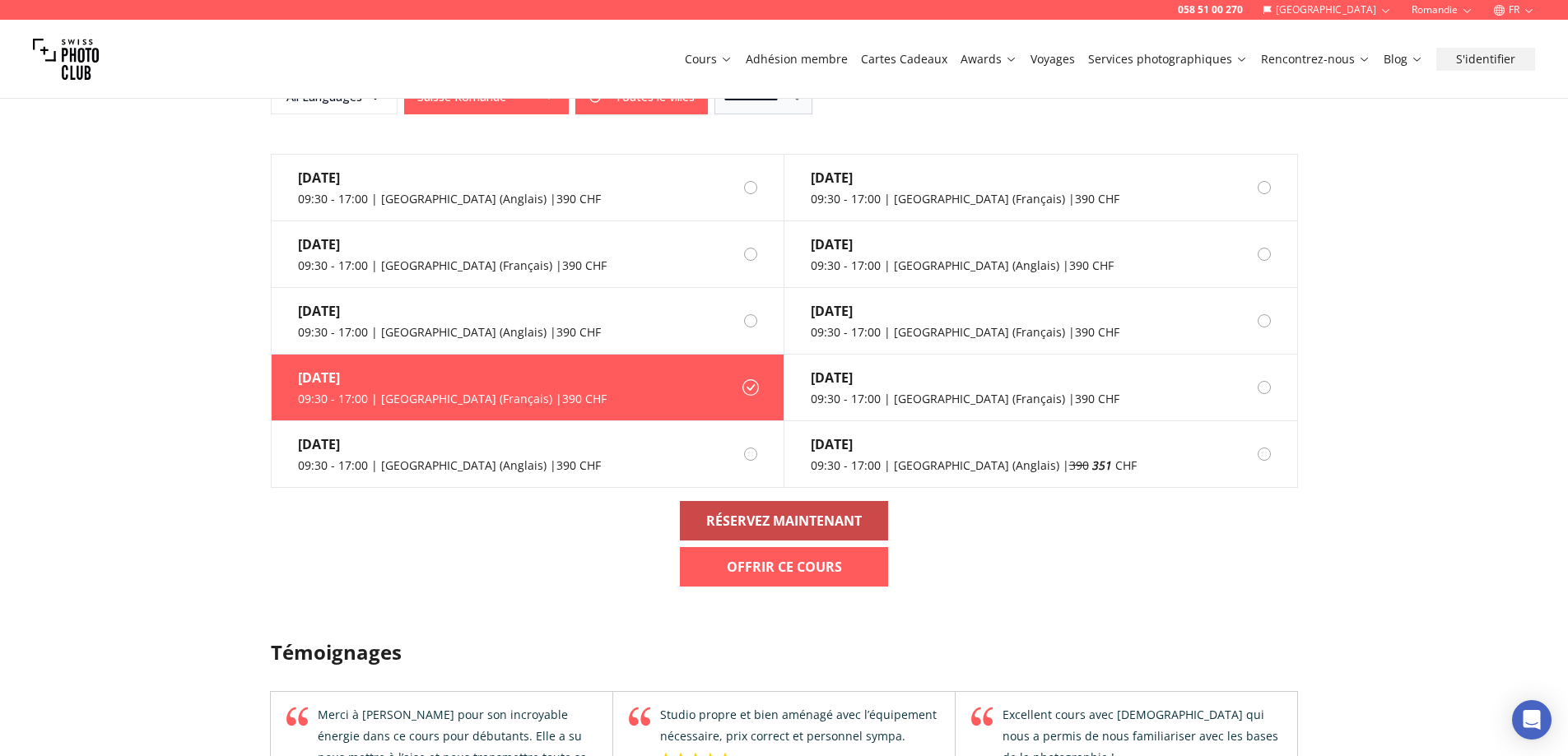
click at [788, 518] on b "RÉSERVEZ MAINTENANT" at bounding box center [784, 521] width 155 height 20
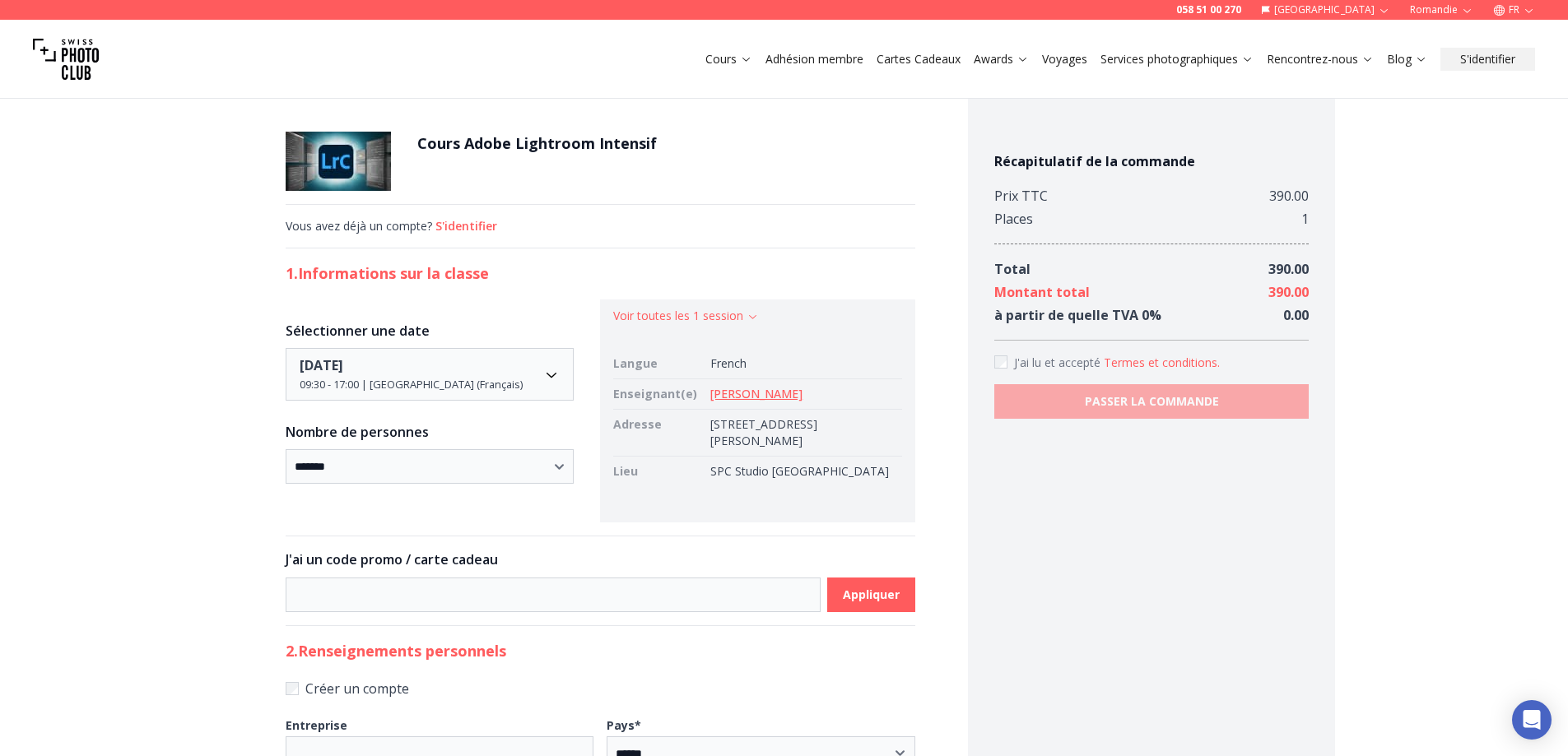
click at [739, 393] on link "[PERSON_NAME]" at bounding box center [756, 394] width 92 height 15
